Goal: Information Seeking & Learning: Learn about a topic

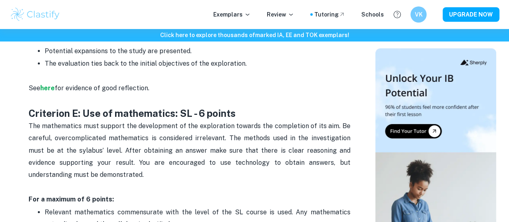
scroll to position [1300, 0]
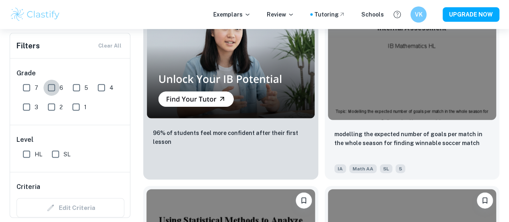
click at [47, 82] on input "6" at bounding box center [51, 88] width 16 height 16
checkbox input "true"
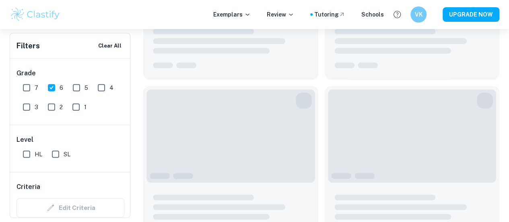
click at [30, 90] on input "7" at bounding box center [27, 88] width 16 height 16
checkbox input "true"
click at [59, 153] on input "SL" at bounding box center [55, 154] width 16 height 16
checkbox input "true"
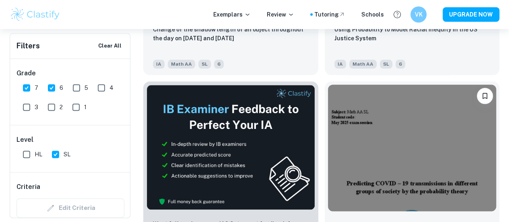
scroll to position [419, 0]
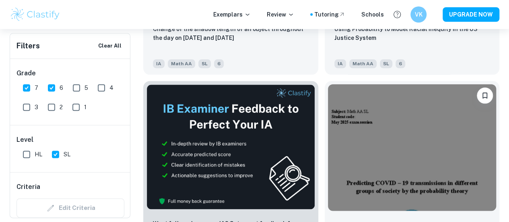
drag, startPoint x: 301, startPoint y: 143, endPoint x: 356, endPoint y: 56, distance: 103.3
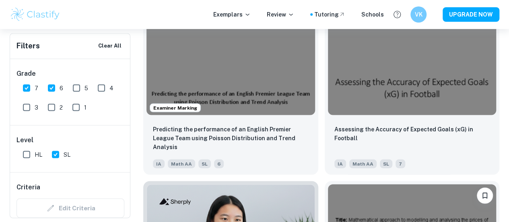
scroll to position [711, 0]
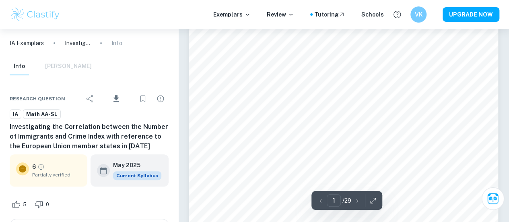
scroll to position [147, 0]
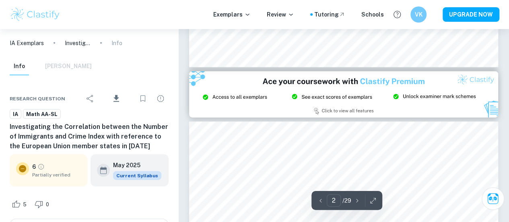
type input "3"
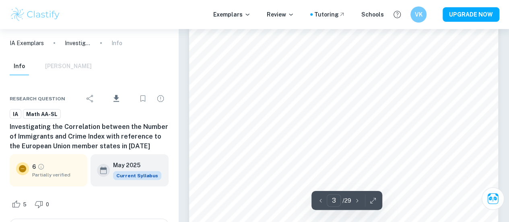
scroll to position [1036, 0]
